Goal: Transaction & Acquisition: Obtain resource

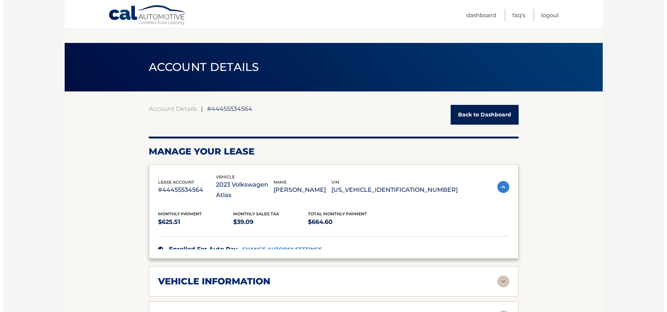
scroll to position [112, 0]
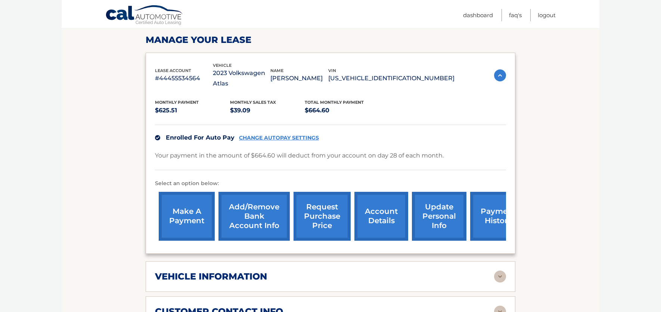
click at [316, 210] on link "request purchase price" at bounding box center [322, 216] width 57 height 49
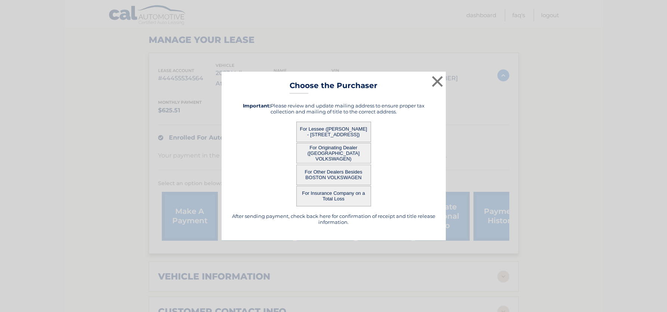
scroll to position [0, 0]
click at [347, 153] on button "For Originating Dealer (BOSTON VOLKSWAGEN)" at bounding box center [333, 153] width 75 height 21
click at [324, 153] on button "For Originating Dealer (BOSTON VOLKSWAGEN)" at bounding box center [333, 153] width 75 height 21
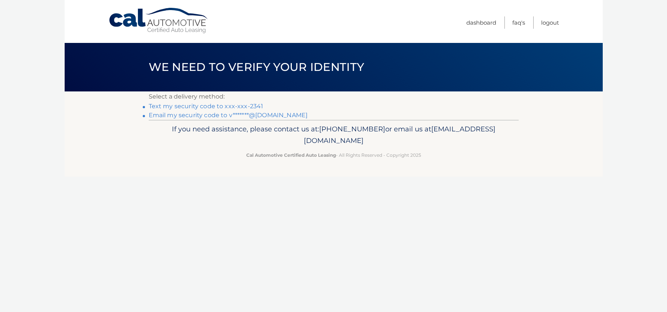
click at [232, 106] on link "Text my security code to xxx-xxx-2341" at bounding box center [206, 106] width 115 height 7
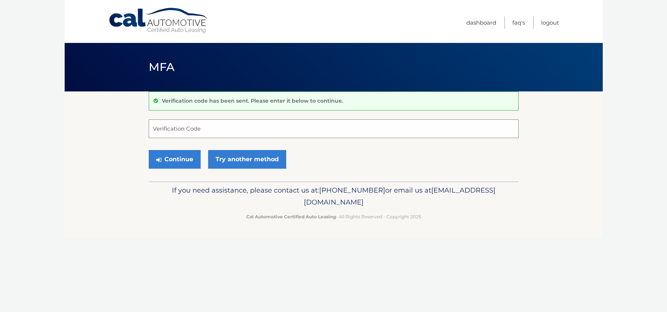
click at [297, 131] on input "Verification Code" at bounding box center [334, 129] width 370 height 19
type input "464654"
click at [180, 159] on button "Continue" at bounding box center [175, 159] width 52 height 19
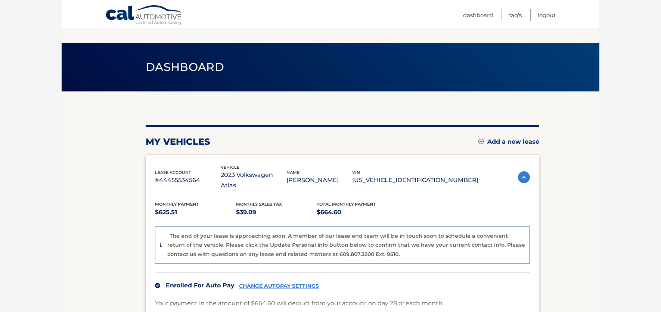
scroll to position [116, 0]
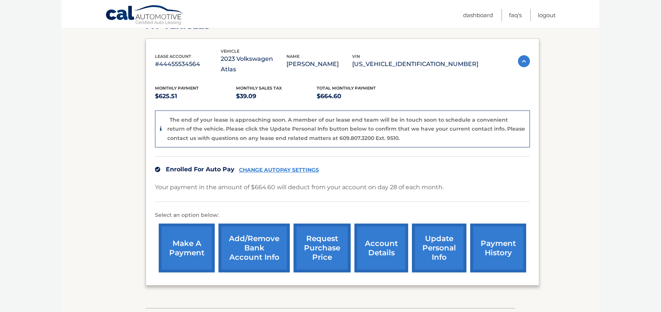
click at [259, 245] on link "Add/Remove bank account info" at bounding box center [254, 248] width 71 height 49
click at [328, 224] on link "request purchase price" at bounding box center [322, 248] width 57 height 49
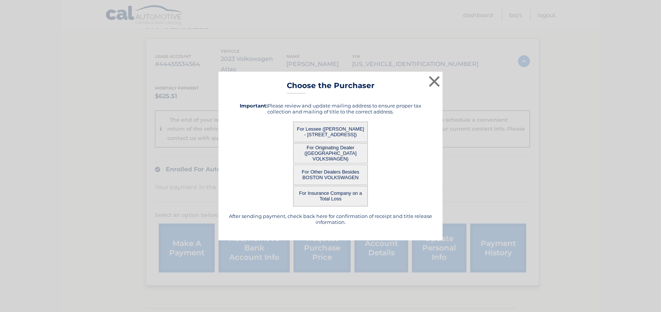
click at [341, 156] on button "For Originating Dealer ([GEOGRAPHIC_DATA] VOLKSWAGEN)" at bounding box center [330, 153] width 75 height 21
